Goal: Task Accomplishment & Management: Use online tool/utility

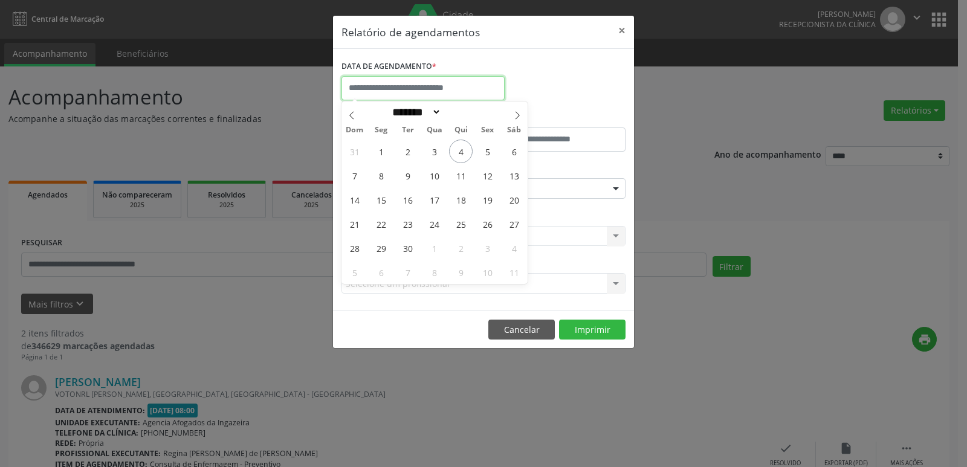
click at [426, 89] on input "text" at bounding box center [423, 88] width 163 height 24
click at [432, 148] on span "3" at bounding box center [435, 152] width 24 height 24
type input "**********"
click at [432, 148] on span "3" at bounding box center [435, 152] width 24 height 24
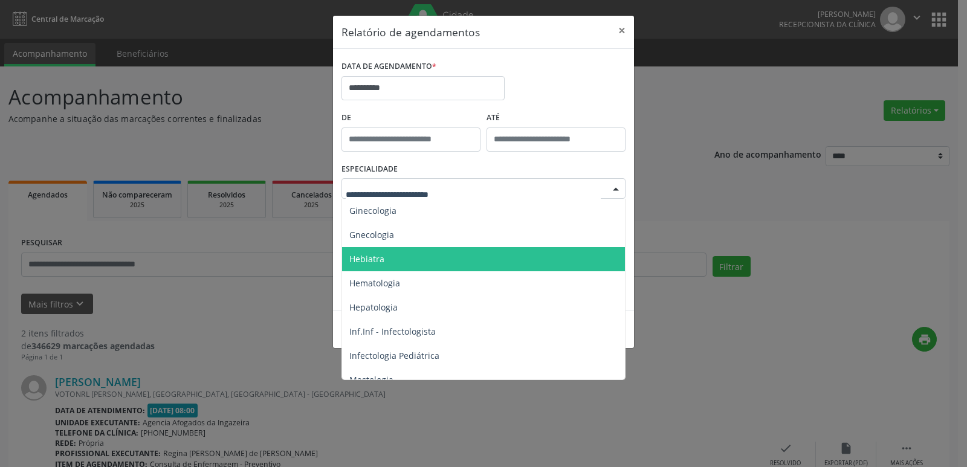
scroll to position [786, 0]
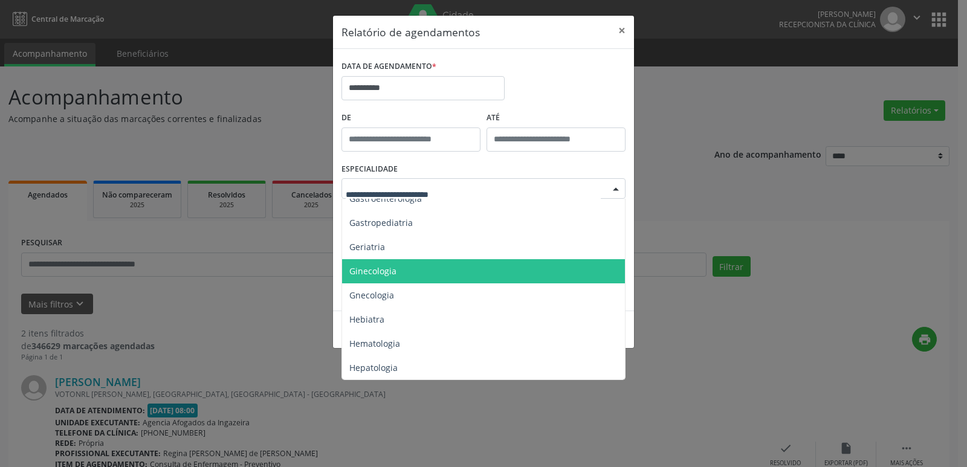
click at [403, 262] on span "Ginecologia" at bounding box center [484, 271] width 285 height 24
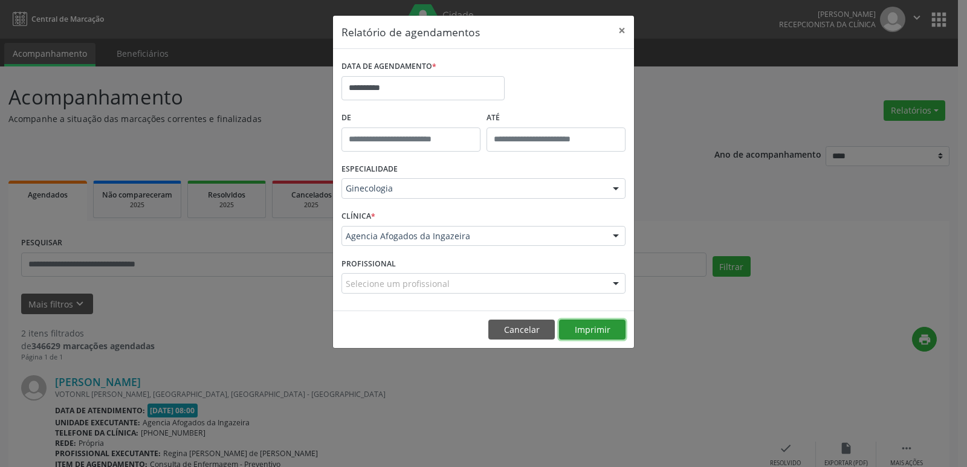
click at [583, 329] on button "Imprimir" at bounding box center [592, 330] width 67 height 21
click at [620, 30] on button "×" at bounding box center [622, 31] width 24 height 30
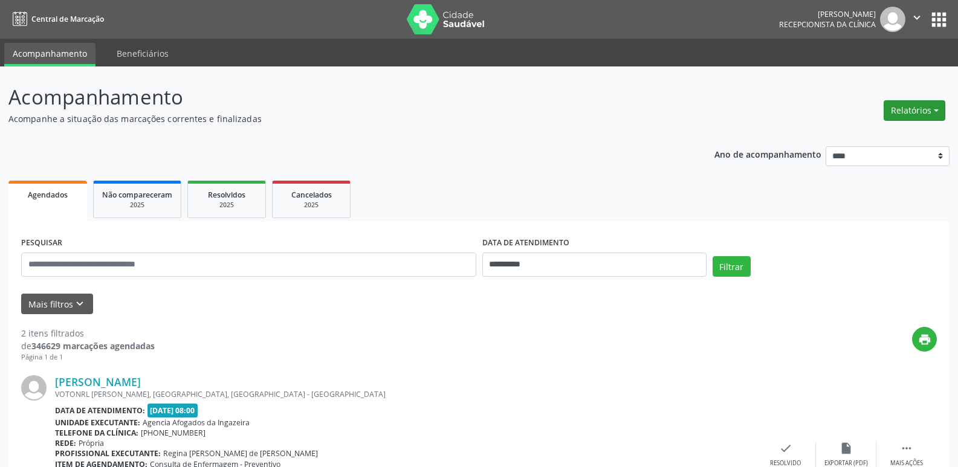
click at [910, 109] on button "Relatórios" at bounding box center [915, 110] width 62 height 21
click at [849, 133] on link "Agendamentos" at bounding box center [881, 136] width 130 height 17
select select "*"
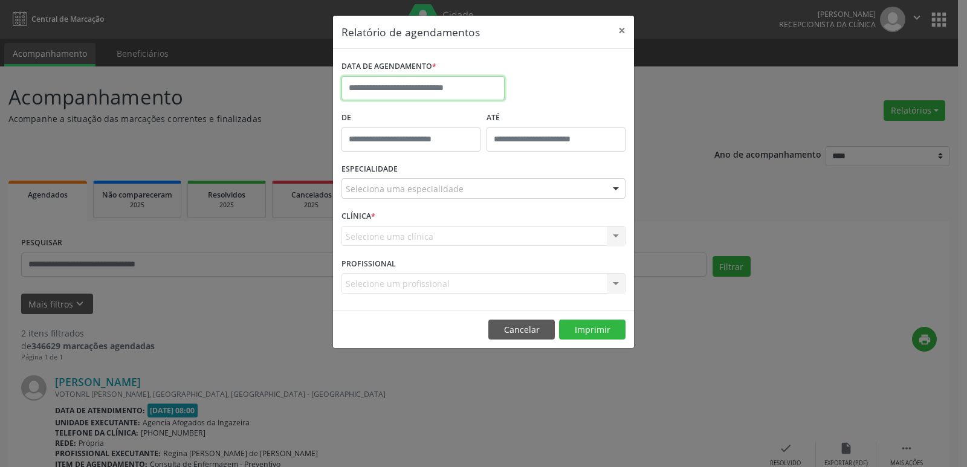
click at [453, 88] on input "text" at bounding box center [423, 88] width 163 height 24
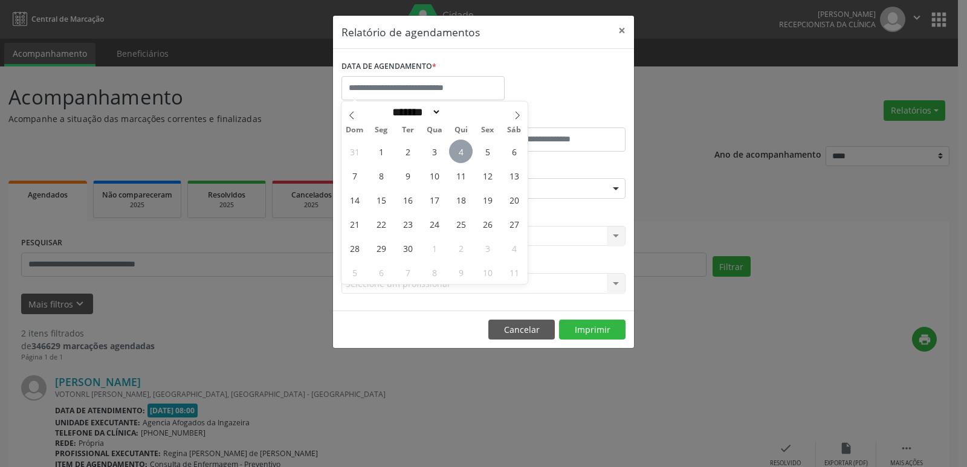
click at [459, 152] on span "4" at bounding box center [461, 152] width 24 height 24
type input "**********"
click at [459, 152] on span "4" at bounding box center [461, 152] width 24 height 24
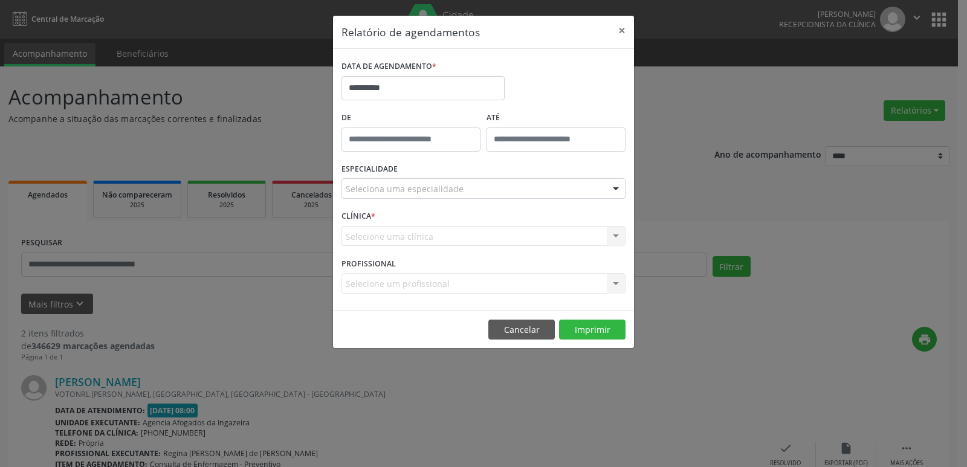
click at [464, 189] on div "Seleciona uma especialidade" at bounding box center [484, 188] width 284 height 21
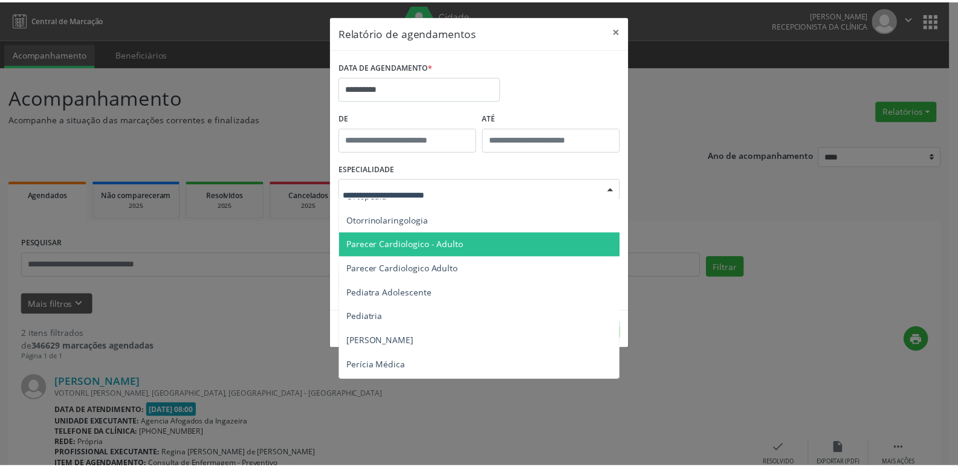
scroll to position [1753, 0]
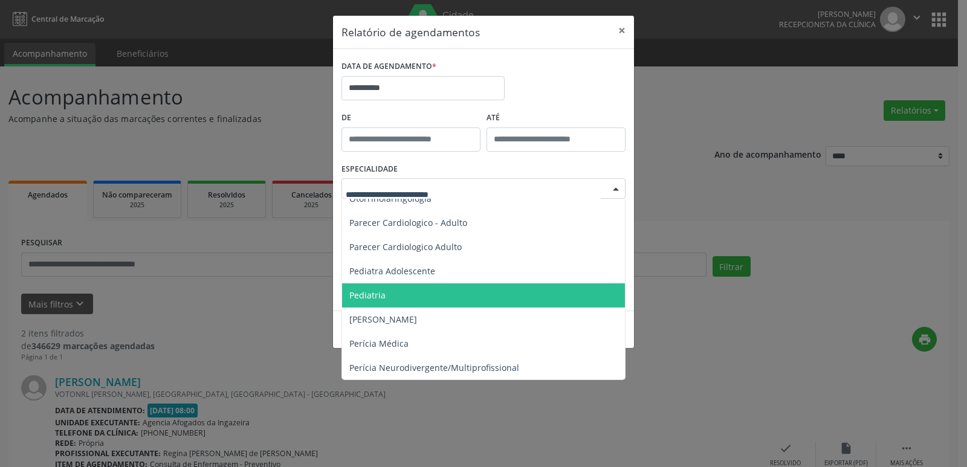
click at [438, 290] on span "Pediatria" at bounding box center [484, 296] width 285 height 24
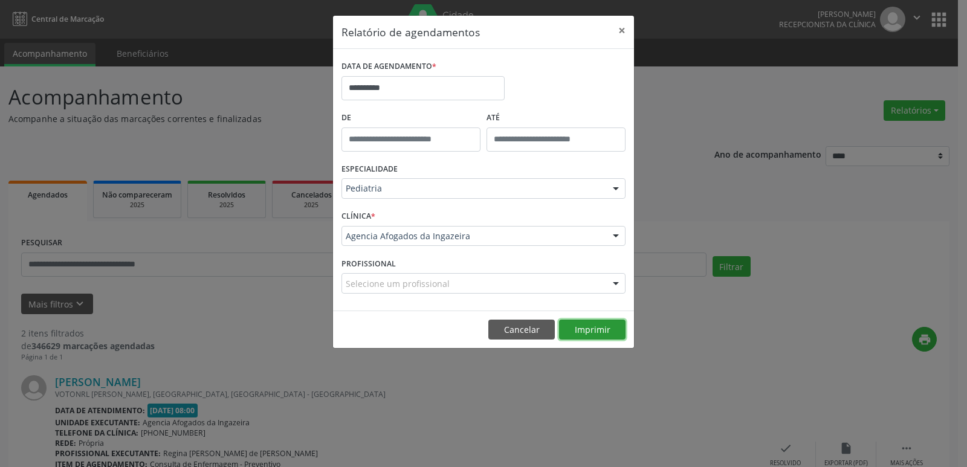
click at [583, 332] on button "Imprimir" at bounding box center [592, 330] width 67 height 21
click at [623, 31] on button "×" at bounding box center [622, 31] width 24 height 30
